Goal: Task Accomplishment & Management: Use online tool/utility

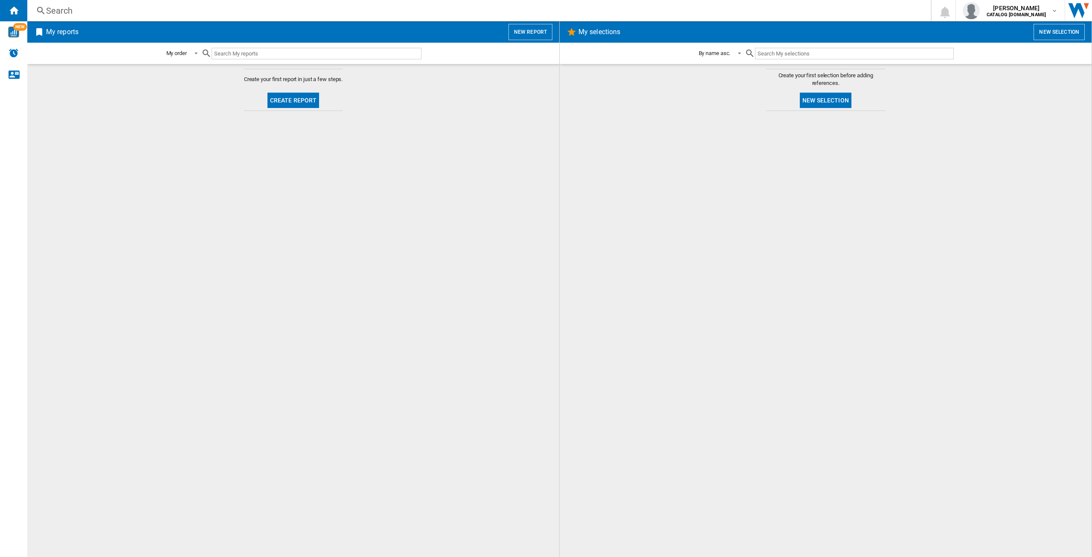
click at [308, 100] on button "Create report" at bounding box center [294, 100] width 52 height 15
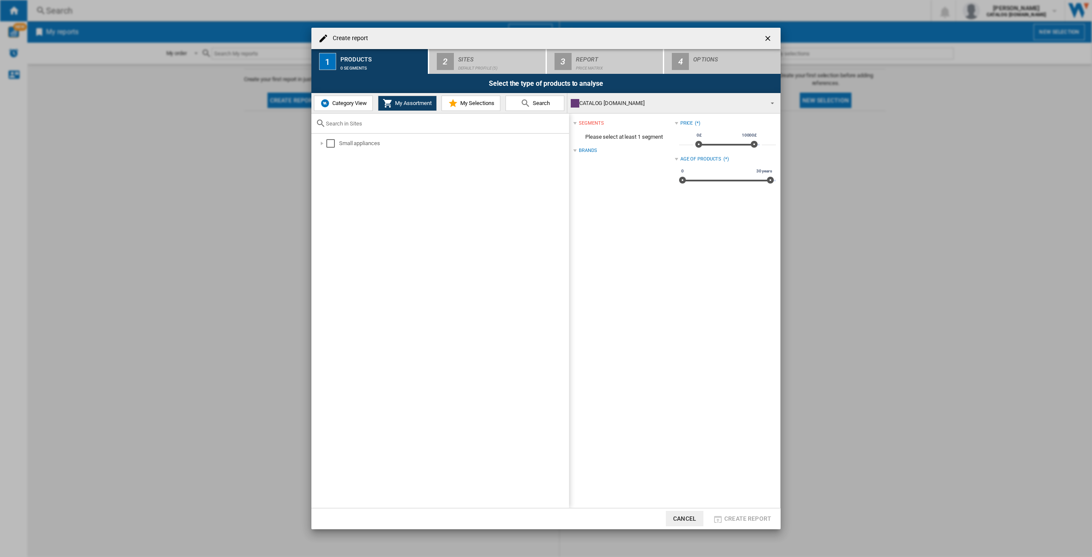
click at [359, 108] on button "Category View" at bounding box center [343, 103] width 59 height 15
click at [423, 103] on span "My Assortment" at bounding box center [412, 103] width 39 height 6
click at [333, 100] on span "Category View" at bounding box center [348, 103] width 37 height 6
click at [327, 144] on div "Select" at bounding box center [326, 143] width 9 height 9
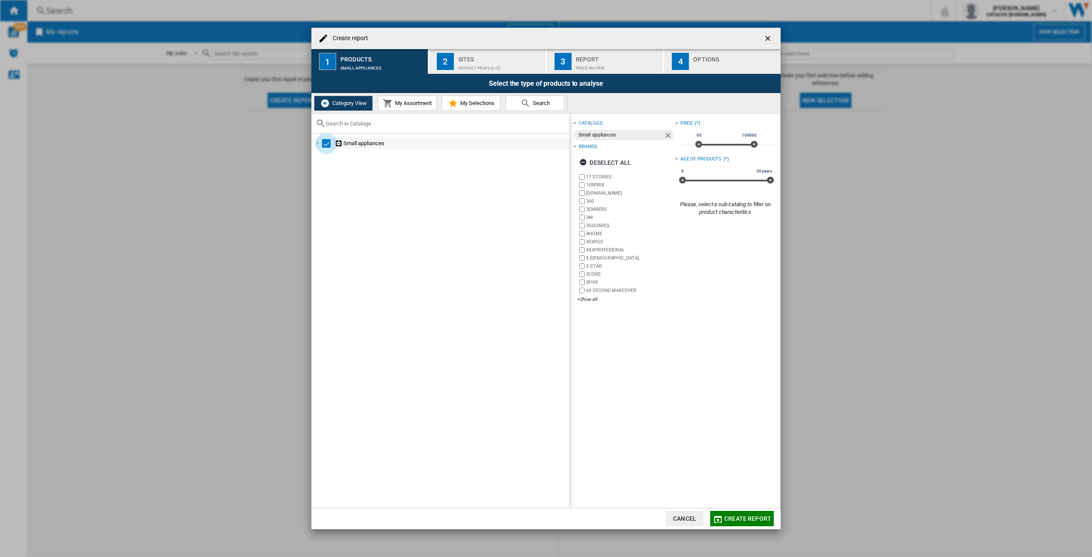
click at [327, 144] on div "Select" at bounding box center [326, 143] width 9 height 9
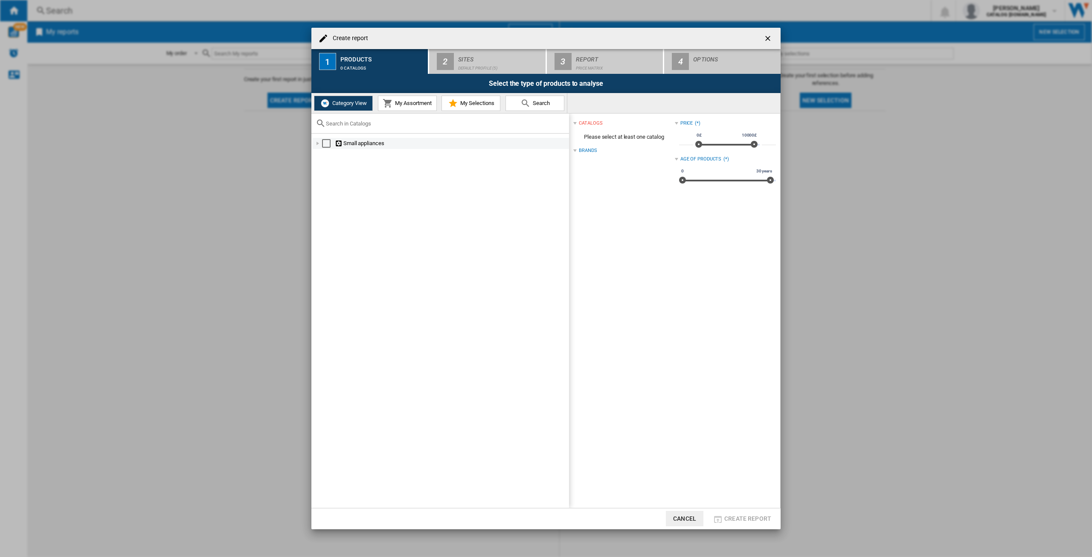
click at [317, 144] on div at bounding box center [318, 143] width 9 height 9
click at [327, 219] on div at bounding box center [327, 221] width 9 height 9
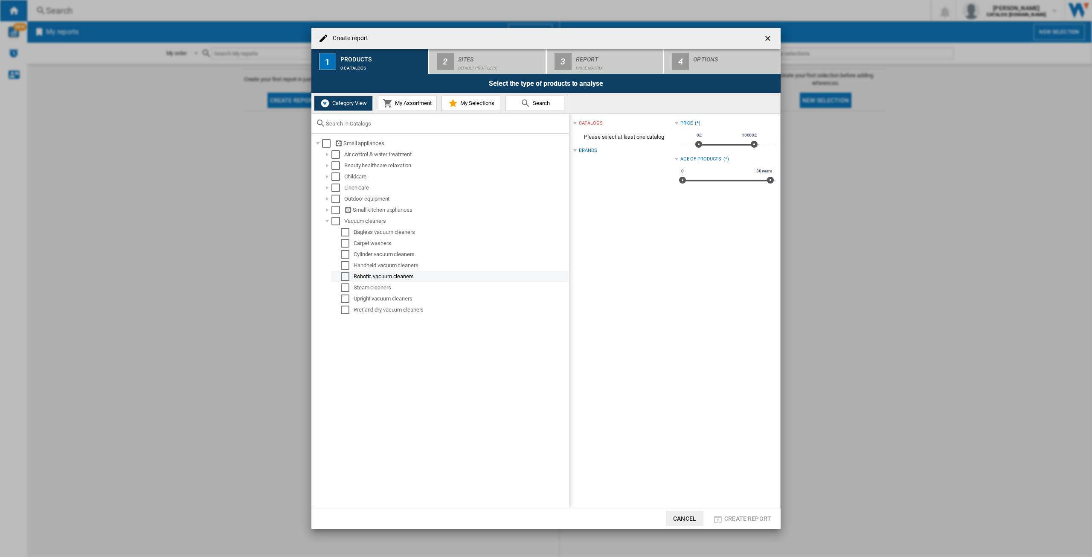
click at [344, 279] on div "Select" at bounding box center [345, 276] width 9 height 9
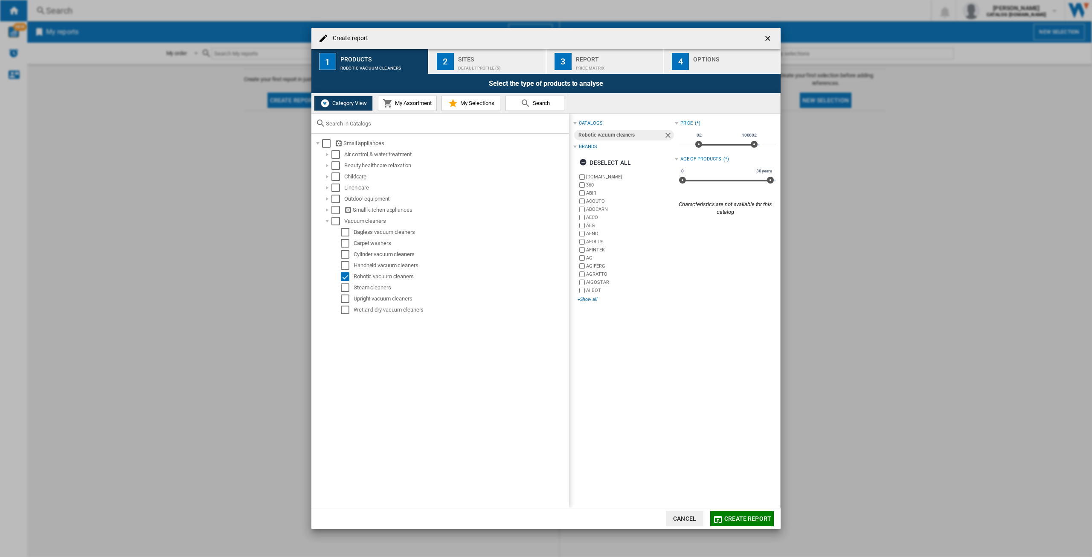
click at [591, 300] on div "+Show all" at bounding box center [626, 299] width 97 height 6
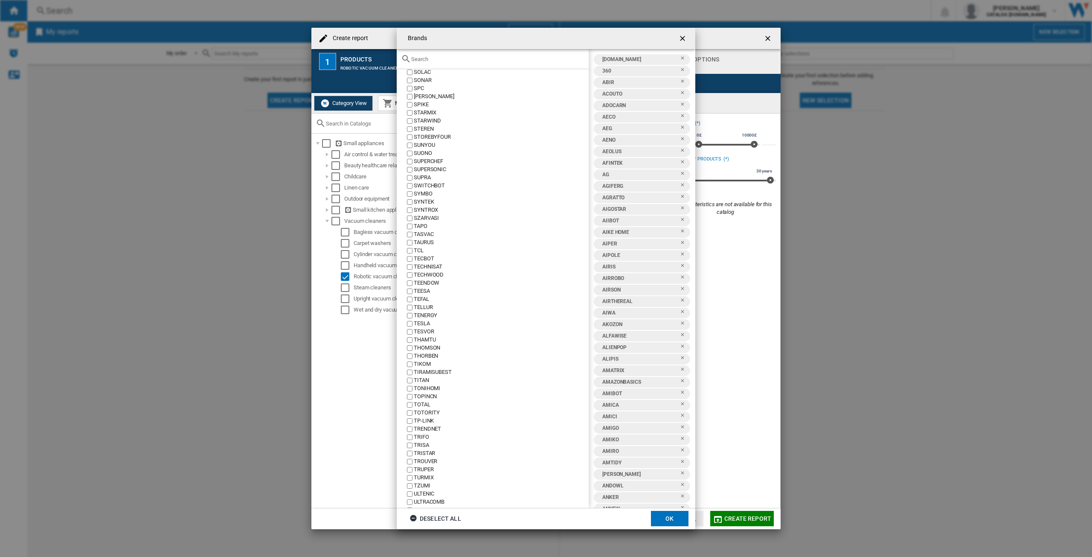
scroll to position [3797, 0]
click at [685, 38] on ng-md-icon "getI18NText('BUTTONS.CLOSE_DIALOG')" at bounding box center [683, 39] width 10 height 10
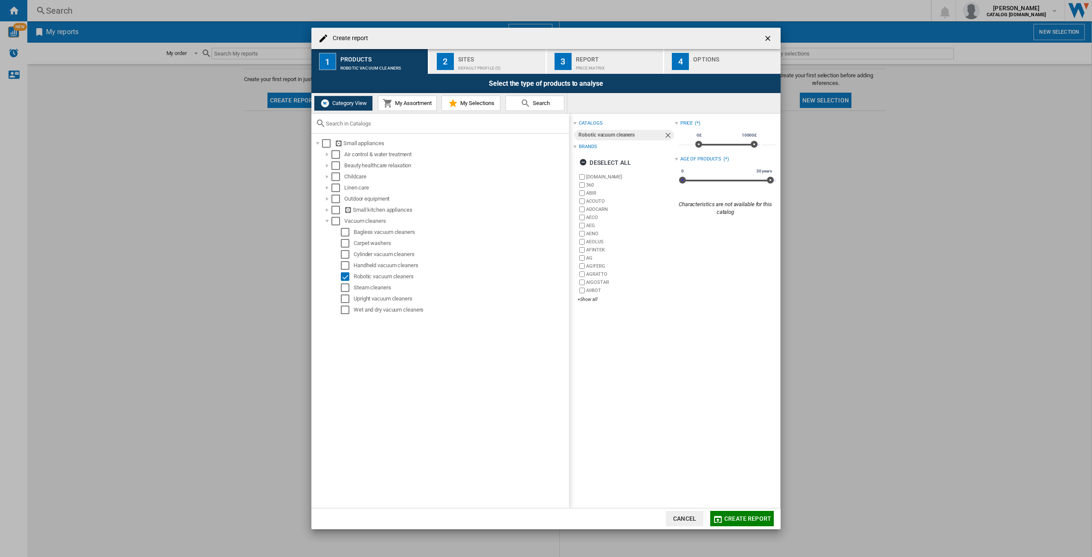
drag, startPoint x: 680, startPoint y: 179, endPoint x: 644, endPoint y: 180, distance: 35.9
click at [644, 180] on div "catalogs Robotic vacuum cleaners Brands Deselect all [DOMAIN_NAME] 360 [PERSON_…" at bounding box center [674, 213] width 203 height 191
drag, startPoint x: 767, startPoint y: 179, endPoint x: 700, endPoint y: 184, distance: 67.2
click at [700, 181] on div "0 30 years 0 5 years11 m. 0 - 5 years11 m." at bounding box center [727, 181] width 97 height 2
click at [701, 230] on div "Price (*) * 0£ 10000£ 0£ 10000£ ***** Age of products : 0 - 5 y.11 m. 0 30 year…" at bounding box center [725, 213] width 101 height 191
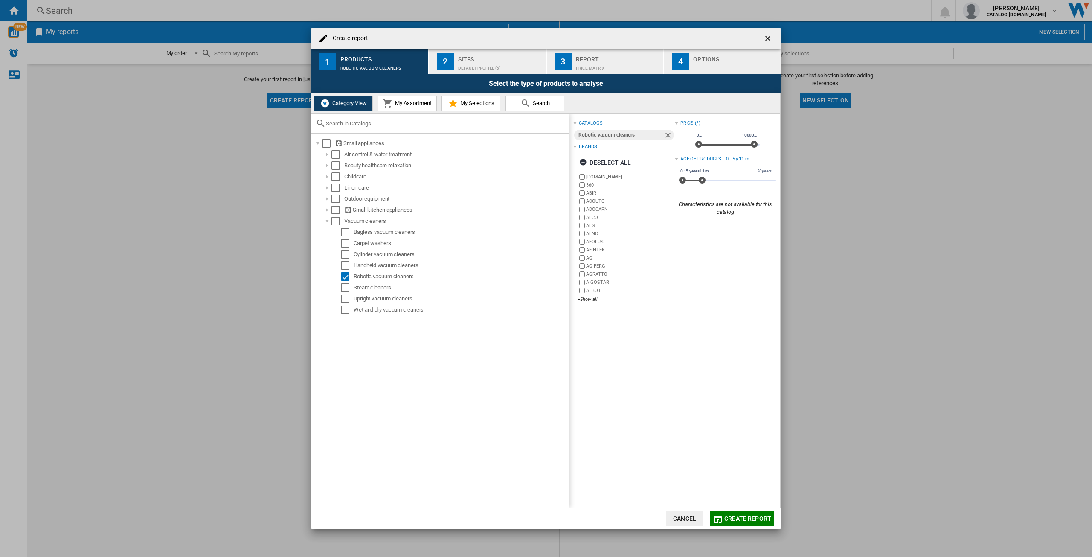
click at [463, 104] on span "My Selections" at bounding box center [476, 103] width 36 height 6
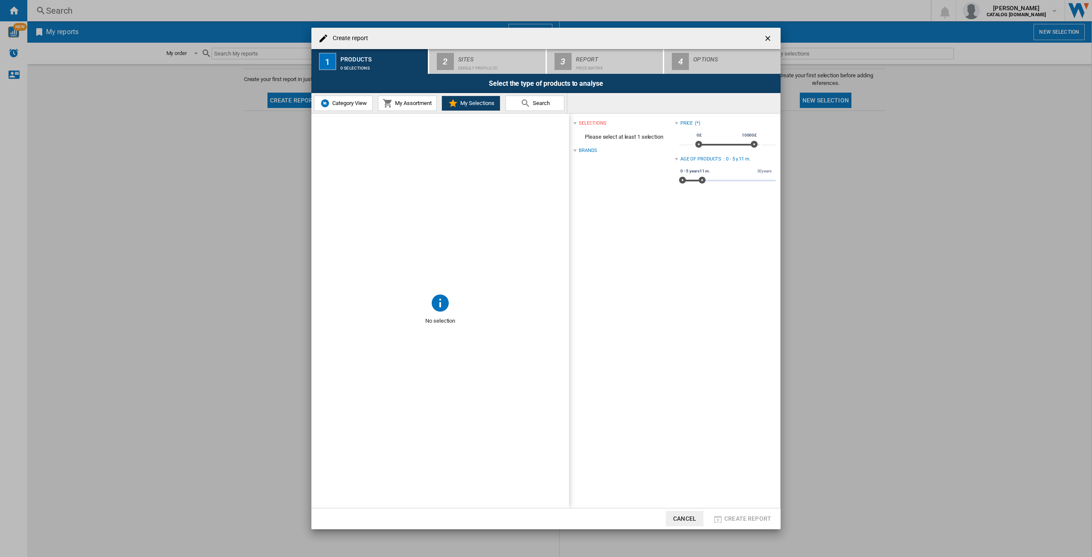
click at [349, 102] on span "Category View" at bounding box center [348, 103] width 37 height 6
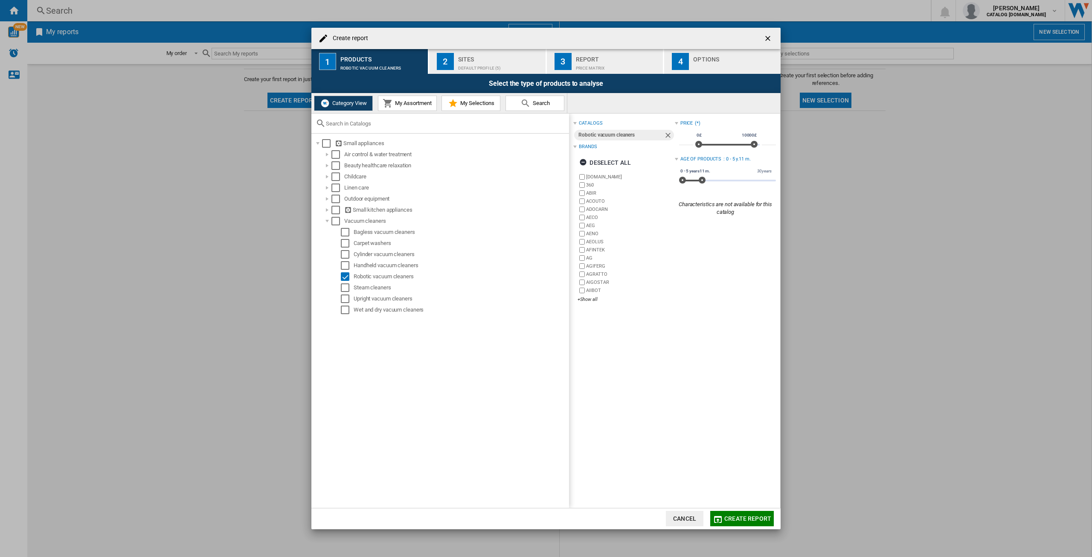
click at [495, 55] on div "Sites" at bounding box center [500, 56] width 84 height 9
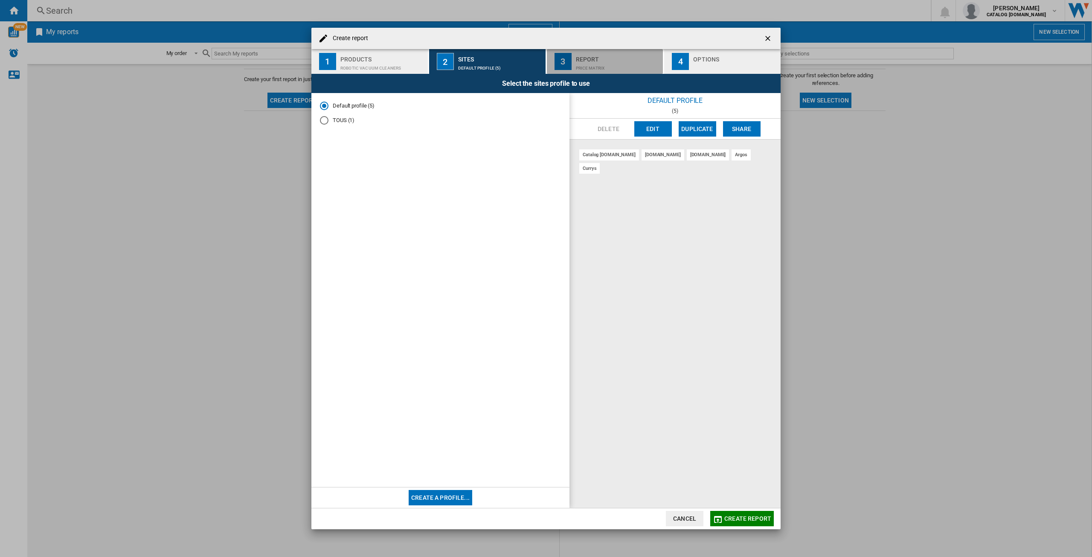
click at [636, 60] on div "Report" at bounding box center [618, 56] width 84 height 9
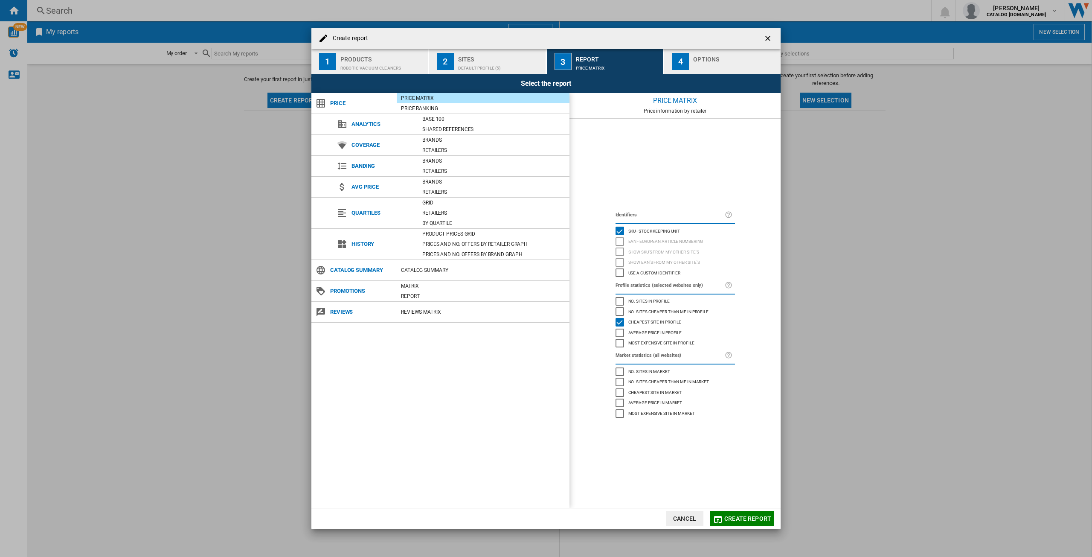
click at [708, 67] on div "button" at bounding box center [735, 65] width 84 height 9
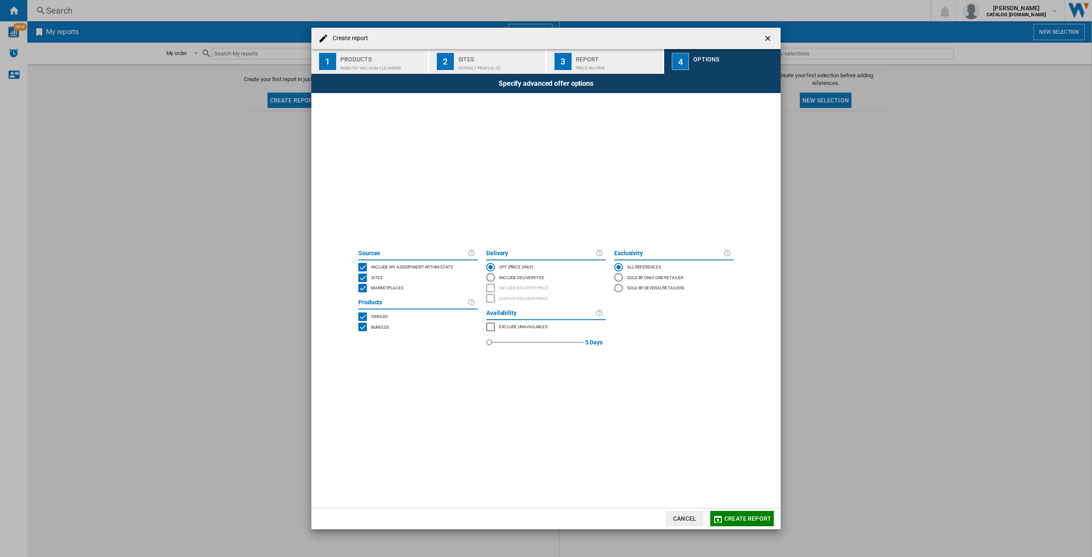
click at [384, 60] on div "Products" at bounding box center [382, 56] width 84 height 9
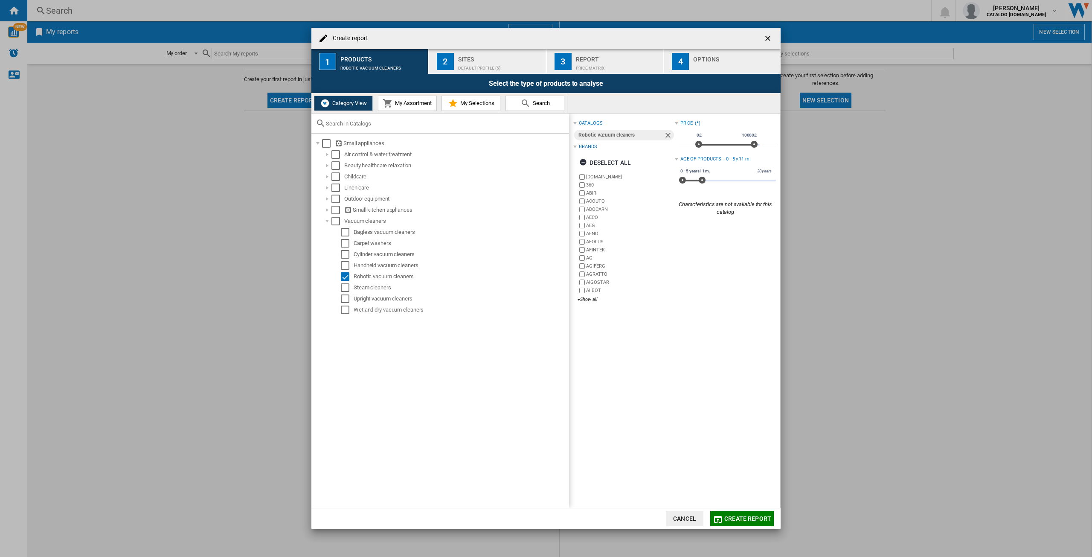
click at [727, 520] on span "Create report" at bounding box center [748, 518] width 47 height 7
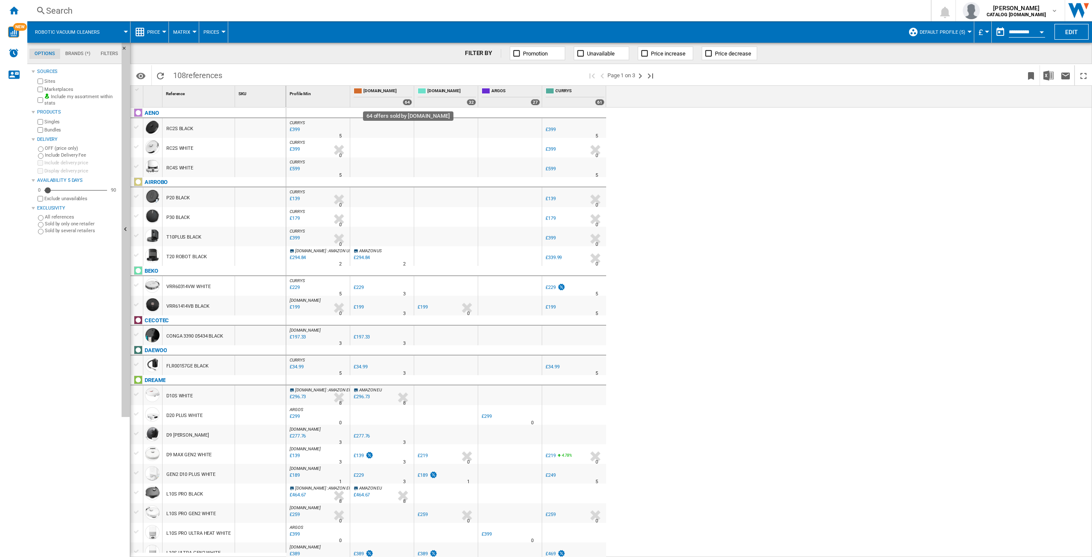
click at [407, 101] on div "64" at bounding box center [407, 102] width 9 height 6
click at [84, 52] on md-tab-item "Brands (*)" at bounding box center [77, 54] width 35 height 10
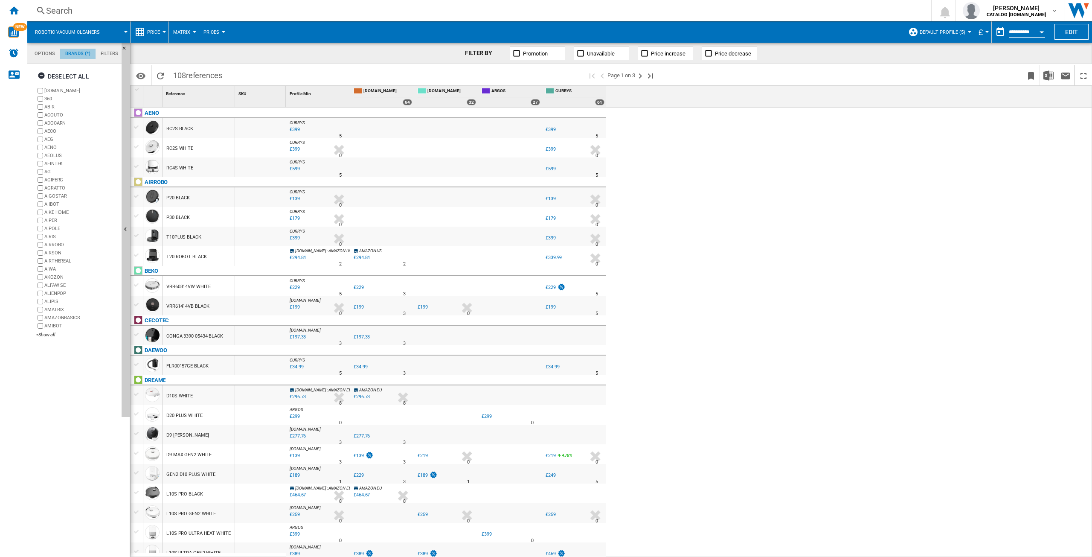
scroll to position [33, 0]
click at [102, 53] on md-tab-item "Filters" at bounding box center [110, 54] width 28 height 10
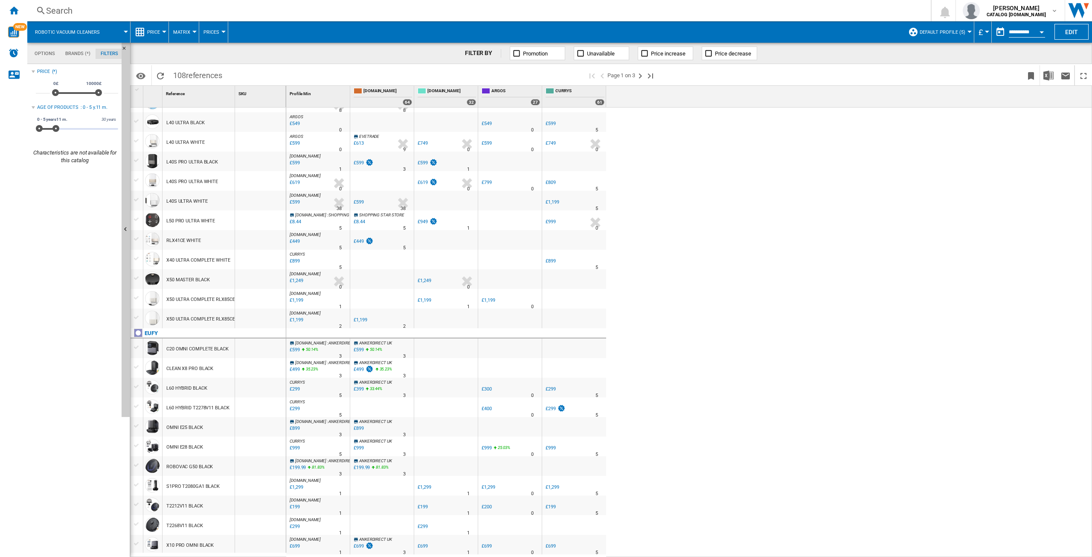
scroll to position [0, 0]
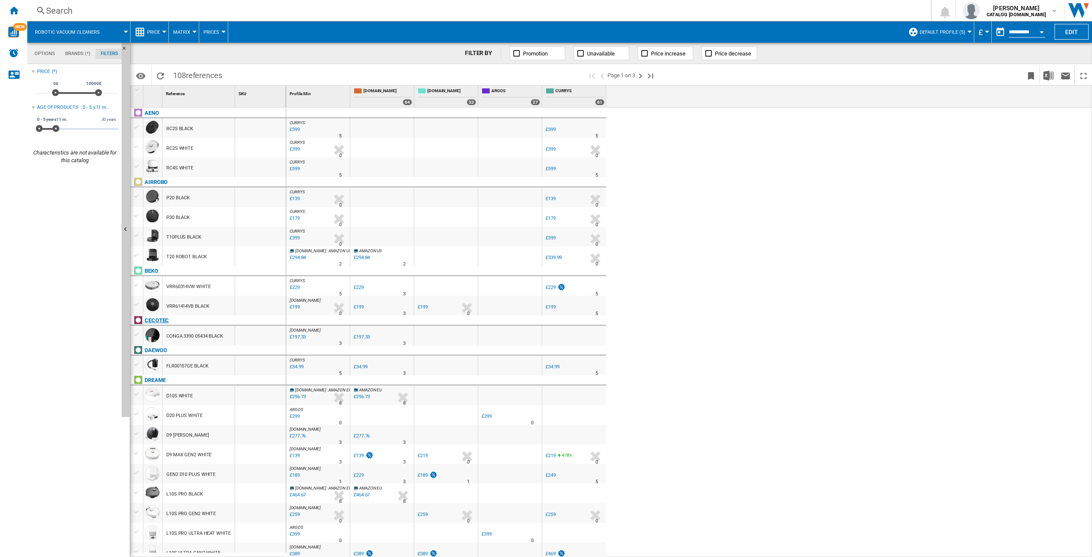
click at [154, 317] on div "CECOTEC" at bounding box center [157, 320] width 24 height 10
click at [15, 36] on img "WiseCard" at bounding box center [13, 31] width 11 height 11
